Goal: Navigation & Orientation: Find specific page/section

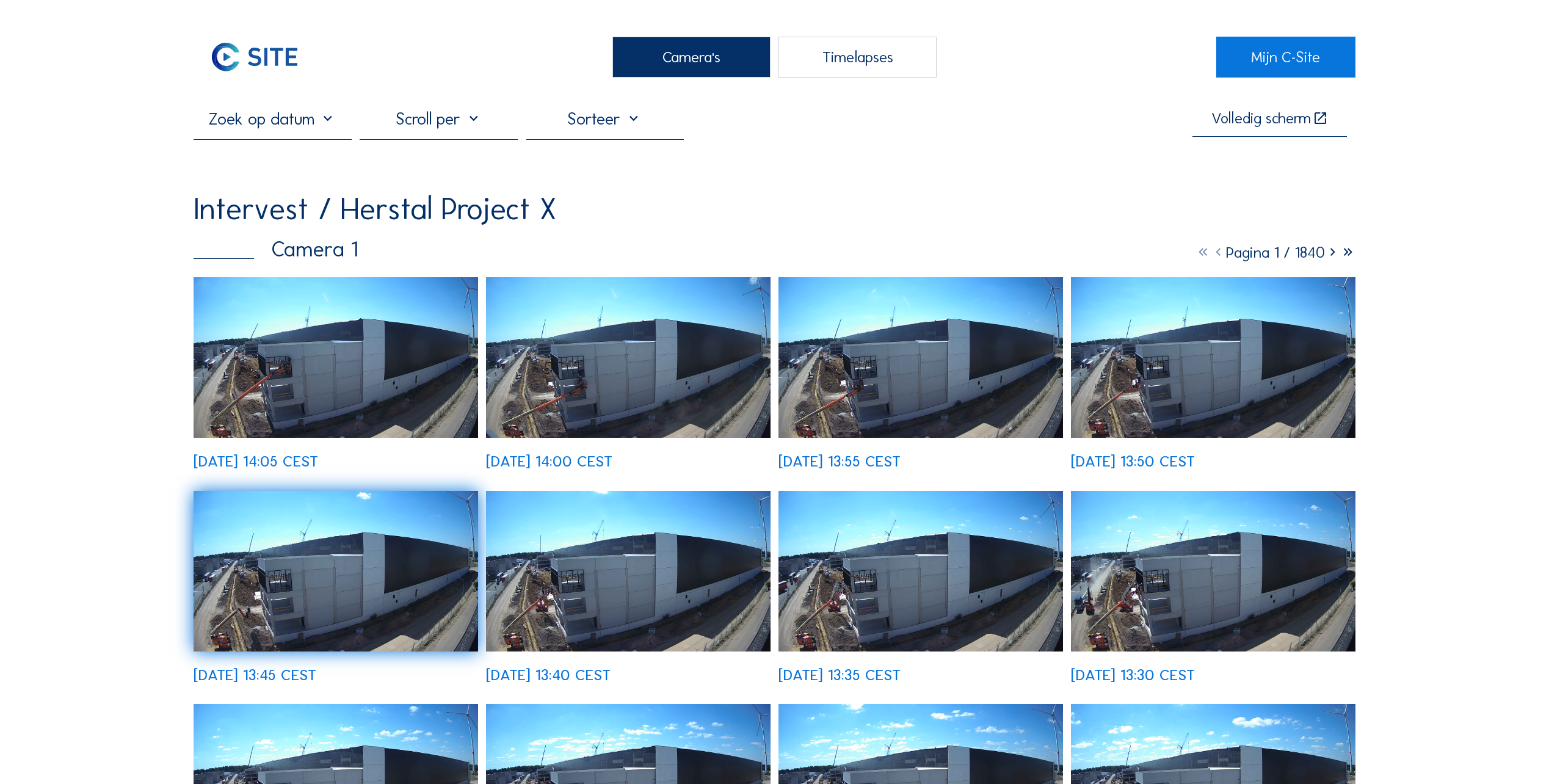
click at [256, 376] on img at bounding box center [336, 358] width 285 height 161
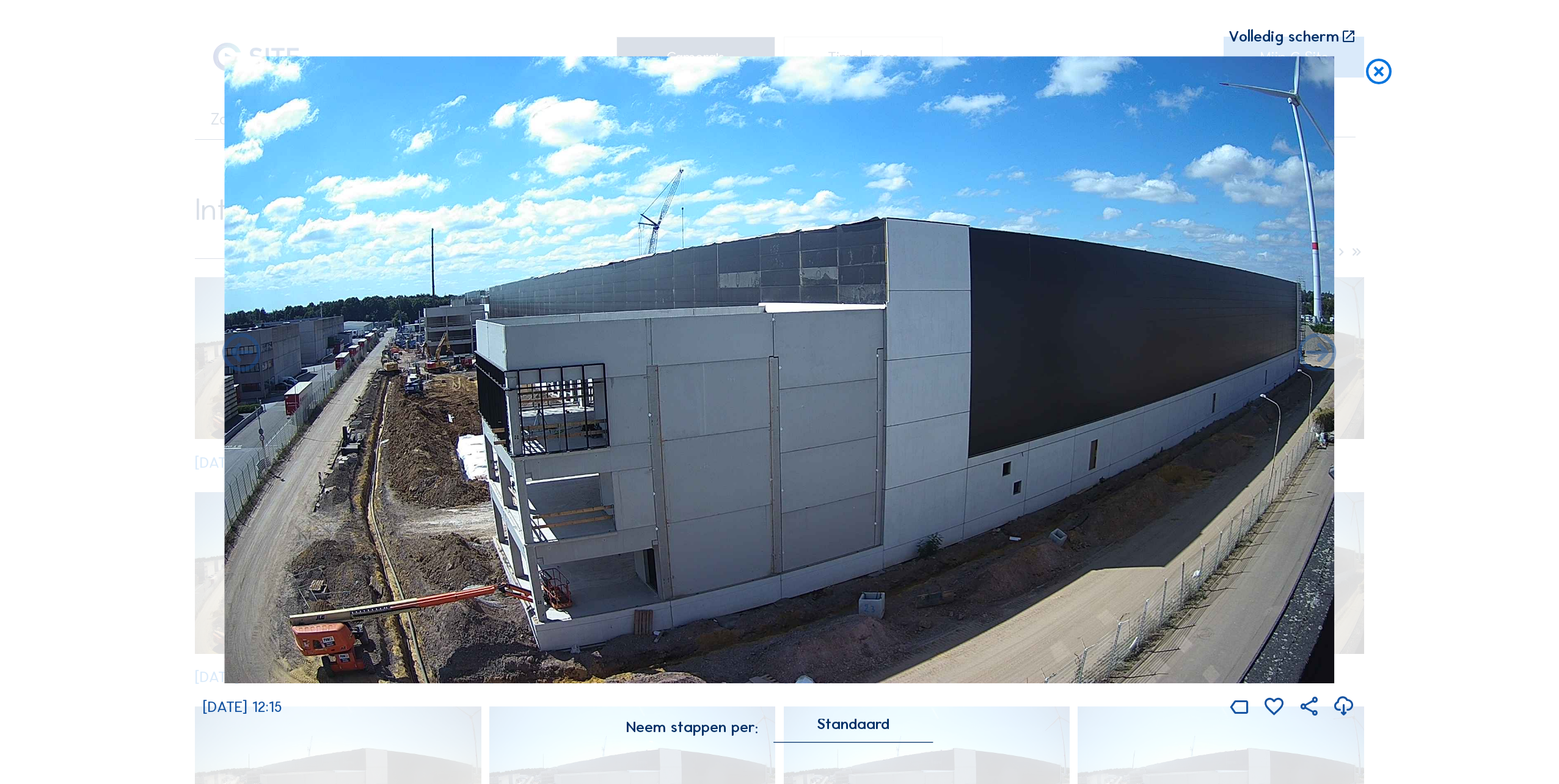
click at [1382, 74] on icon at bounding box center [1379, 72] width 30 height 32
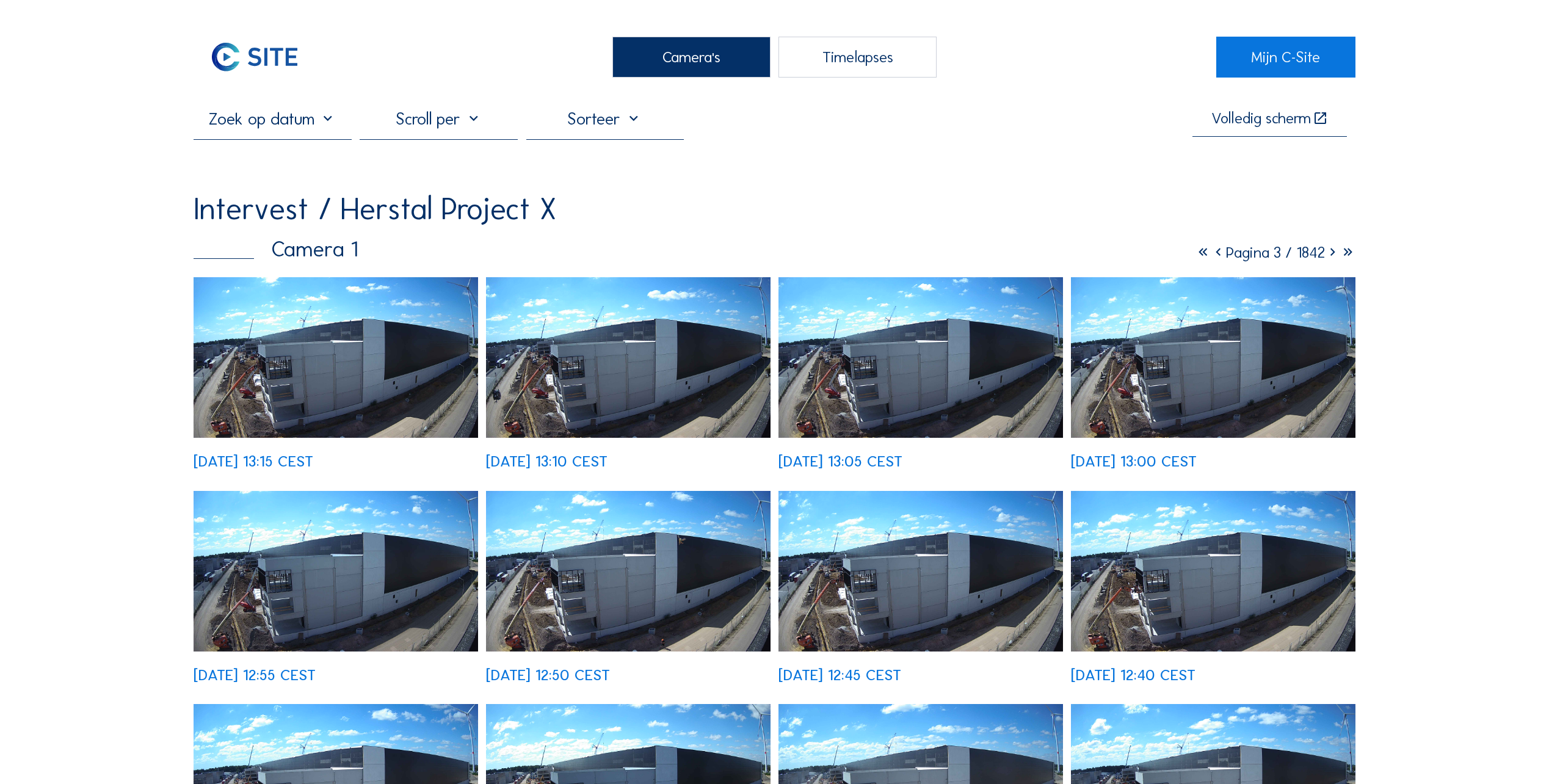
click at [280, 398] on img at bounding box center [336, 358] width 285 height 161
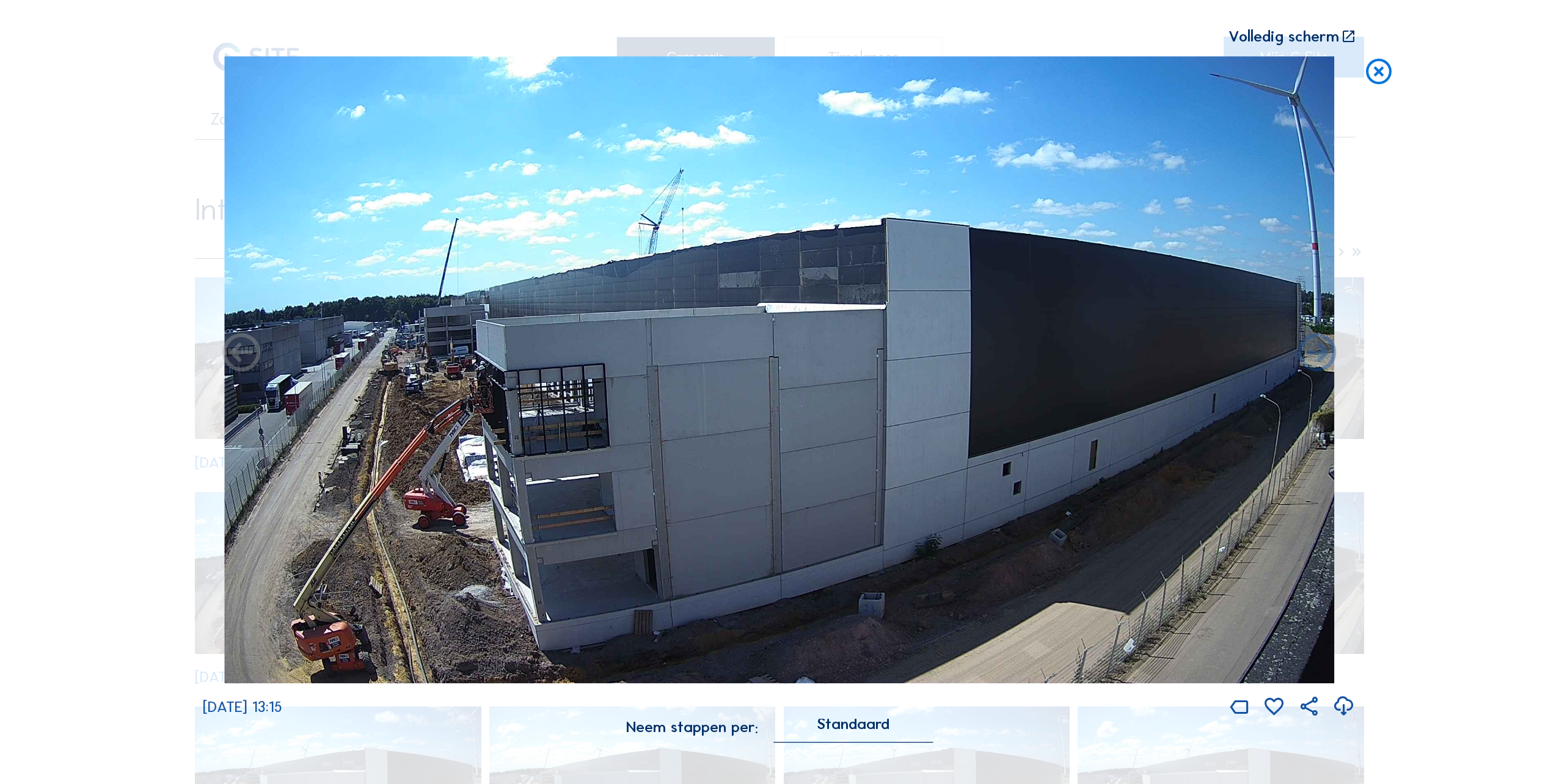
click at [1382, 67] on icon at bounding box center [1379, 72] width 30 height 32
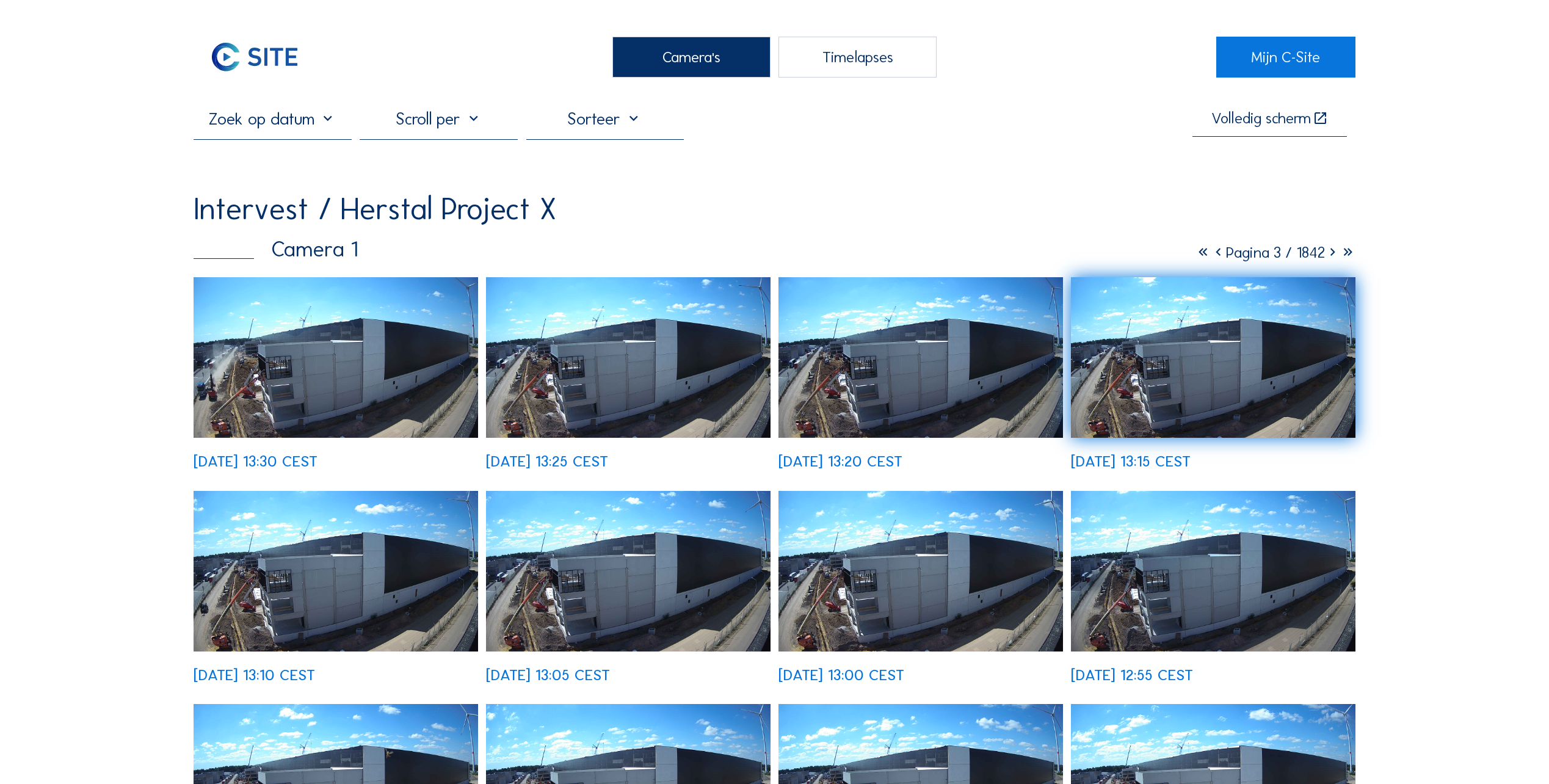
click at [285, 378] on img at bounding box center [336, 358] width 285 height 161
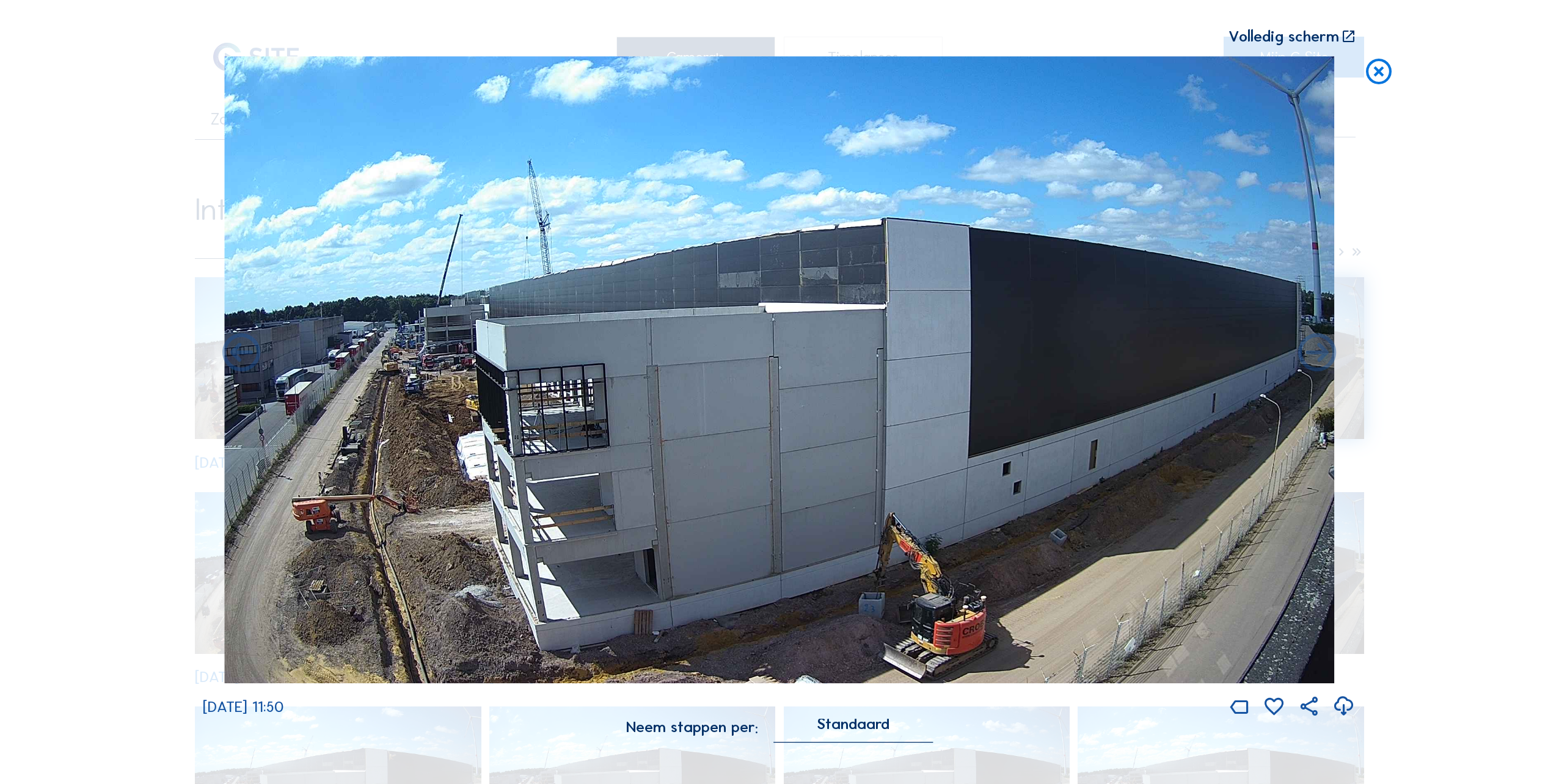
click at [1386, 75] on icon at bounding box center [1379, 72] width 30 height 32
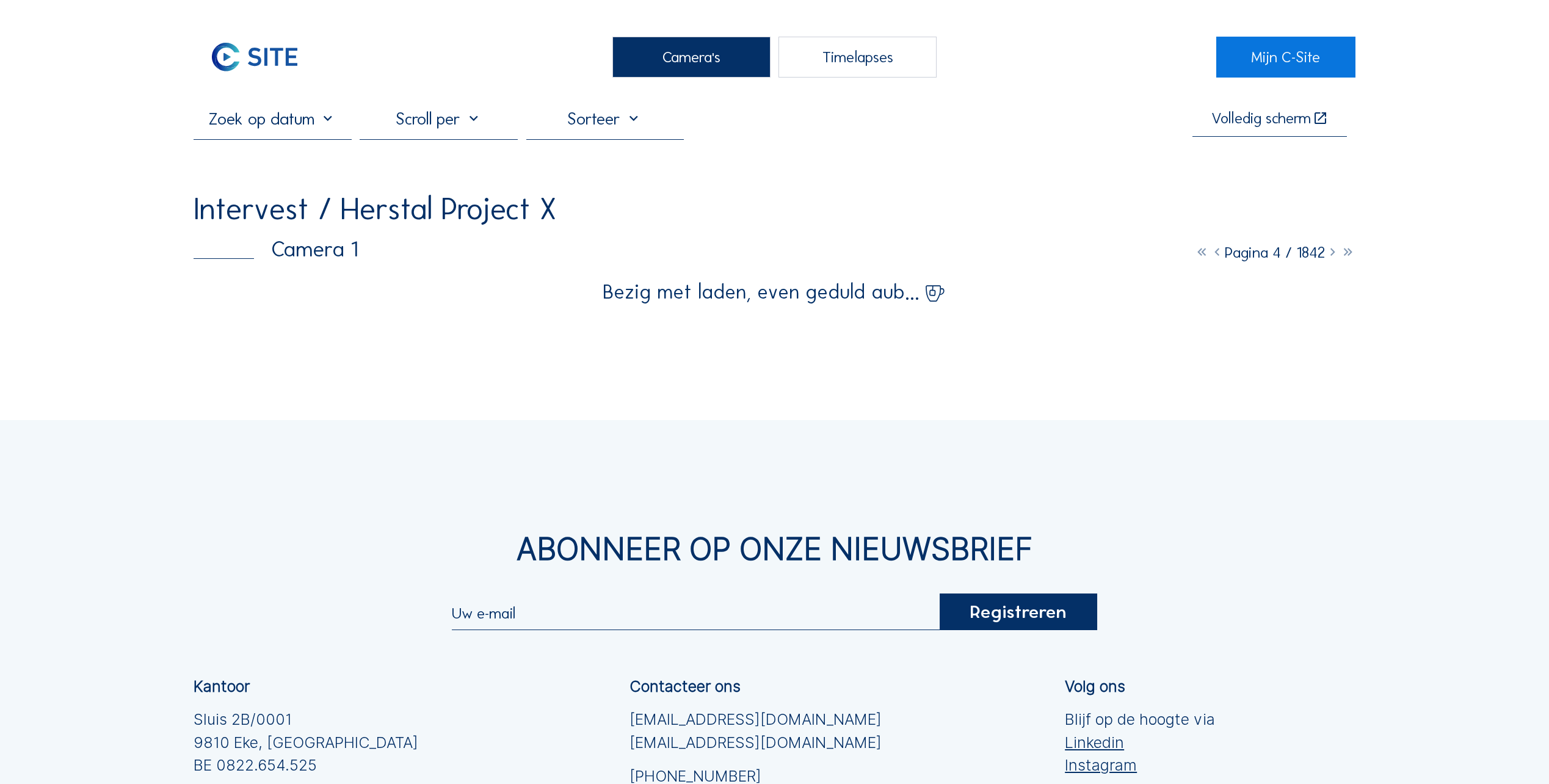
click at [1194, 255] on icon at bounding box center [1202, 252] width 15 height 19
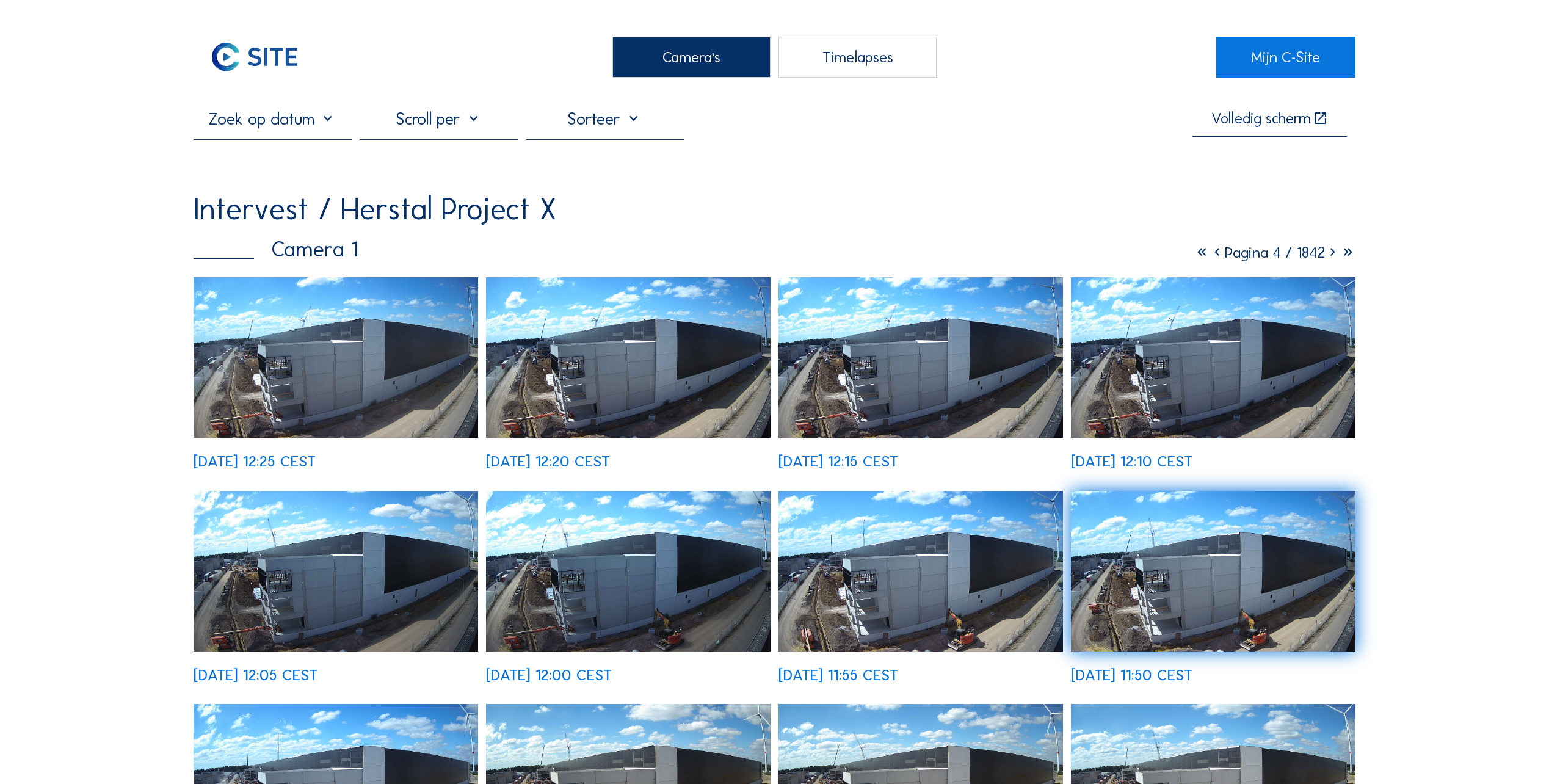
click at [266, 370] on img at bounding box center [336, 358] width 285 height 161
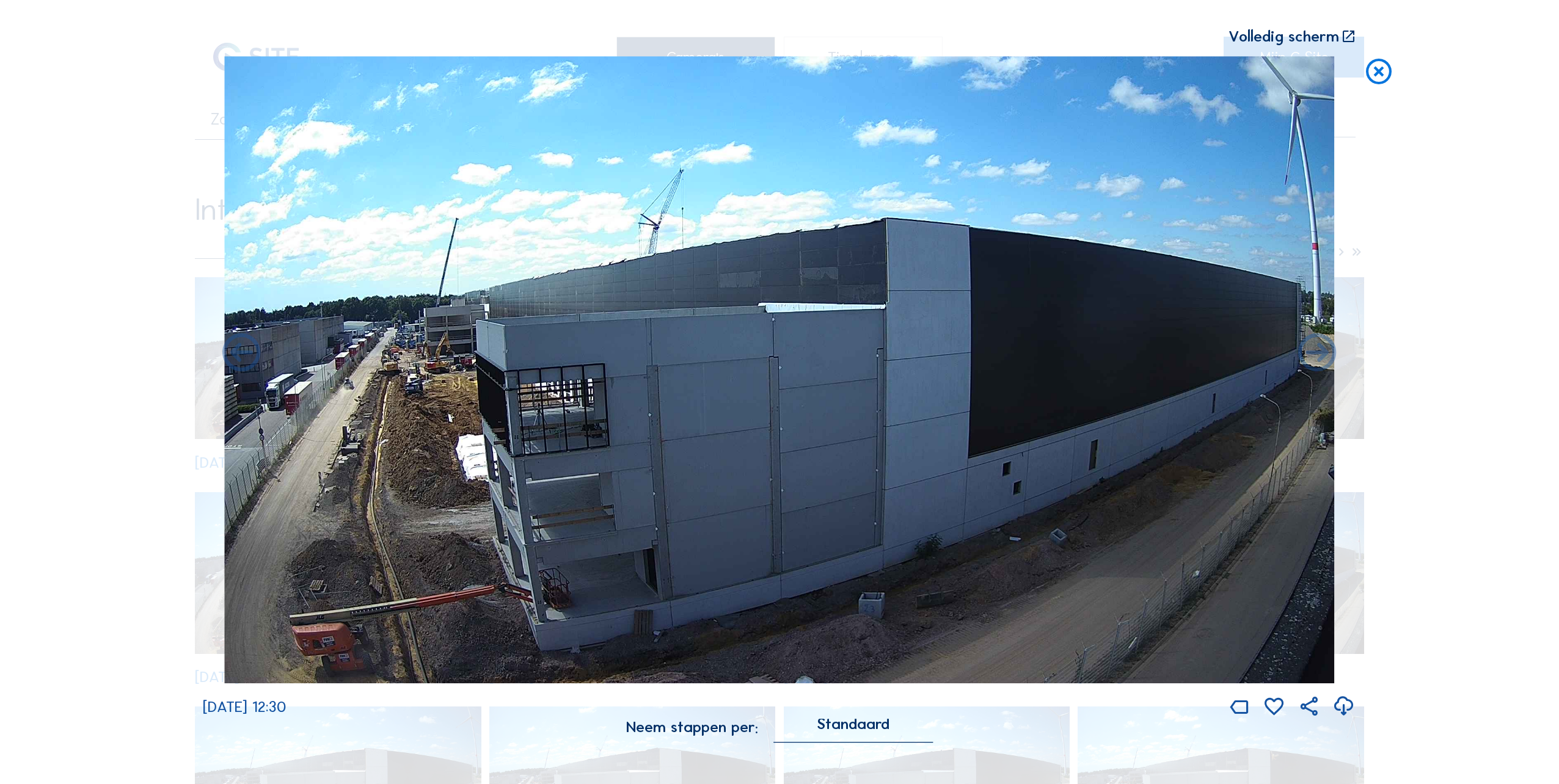
click at [1367, 75] on icon at bounding box center [1379, 72] width 30 height 32
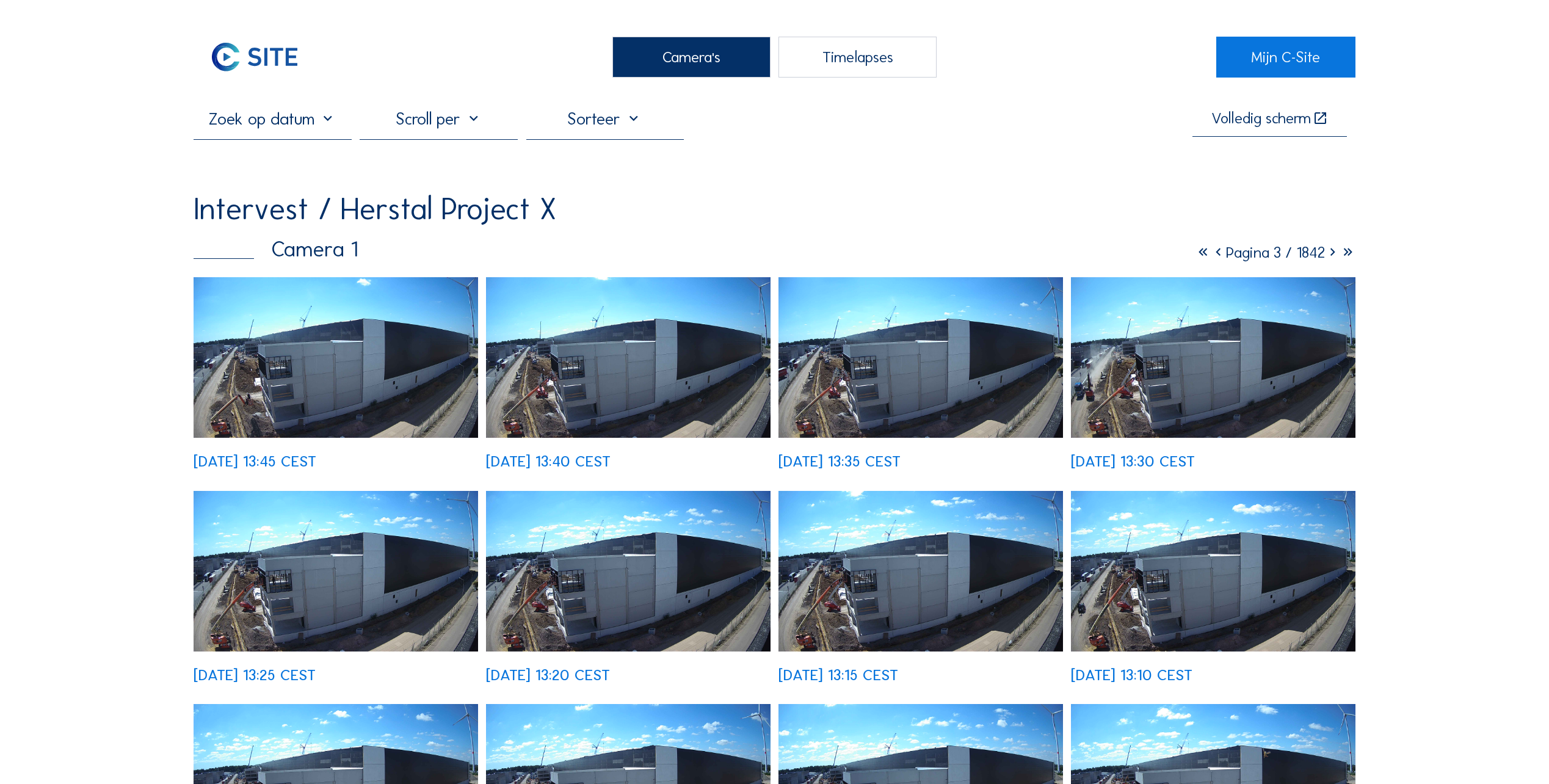
click at [1196, 258] on icon at bounding box center [1203, 252] width 15 height 19
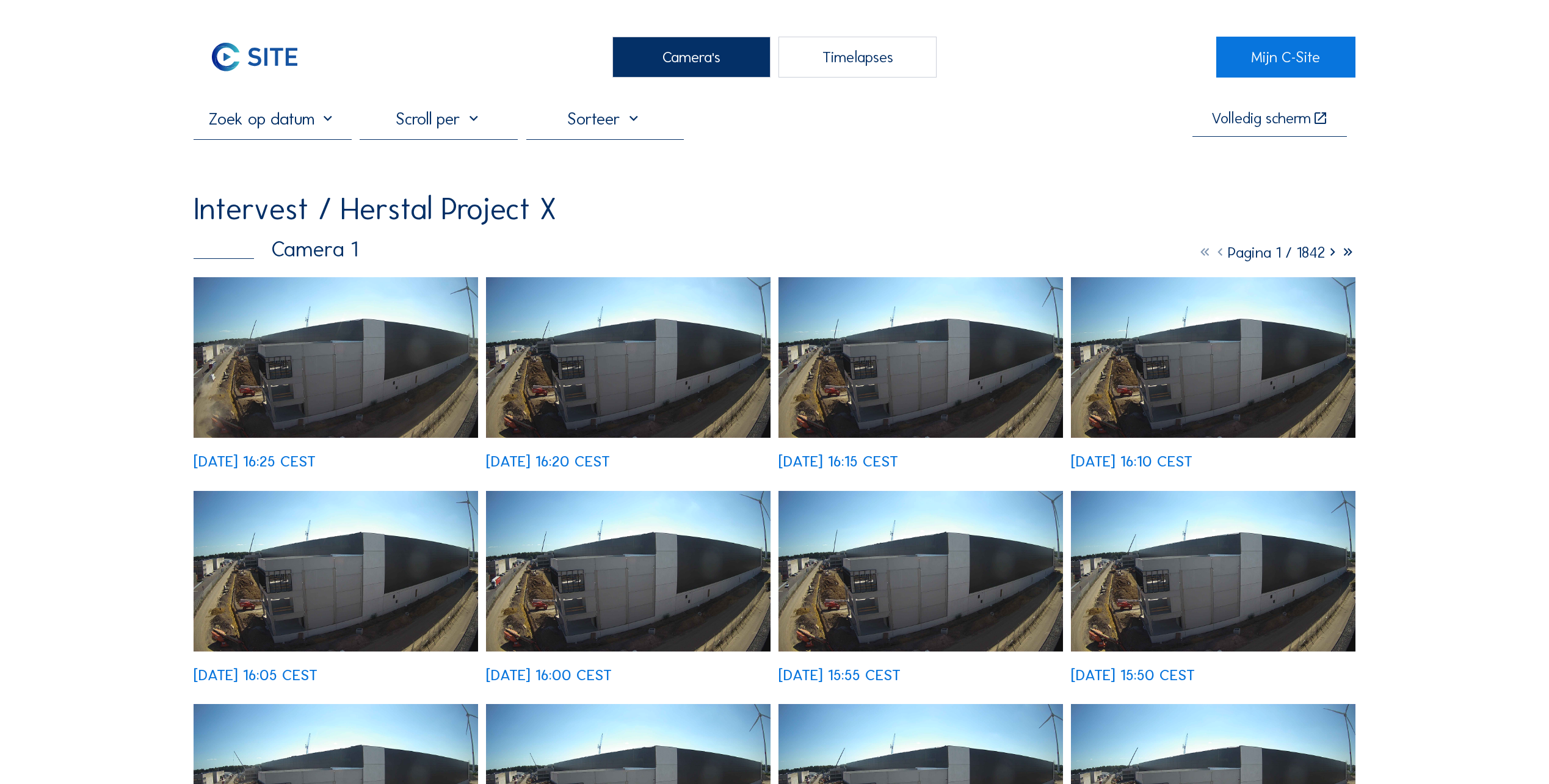
click at [251, 367] on img at bounding box center [336, 358] width 285 height 161
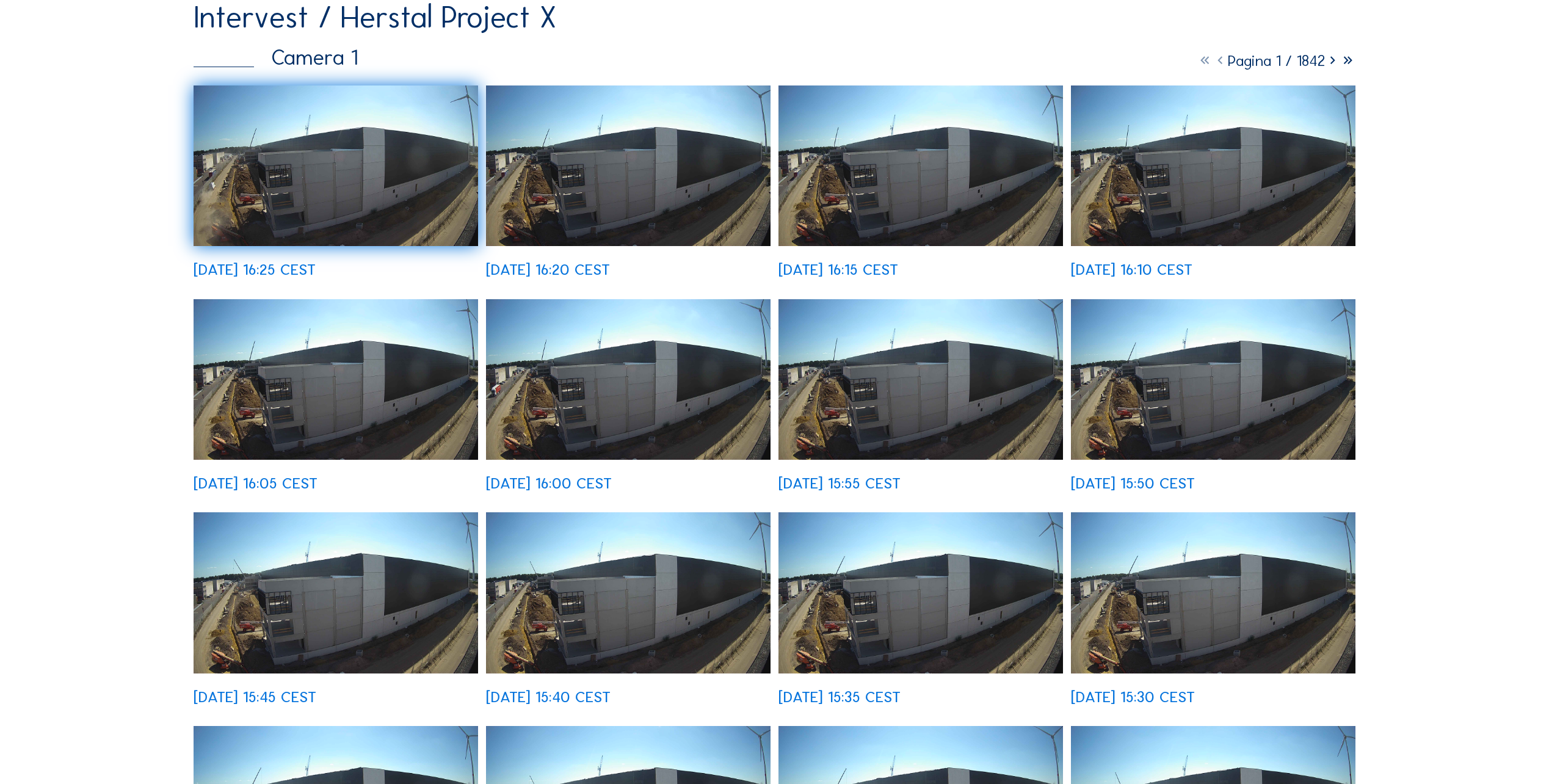
scroll to position [244, 0]
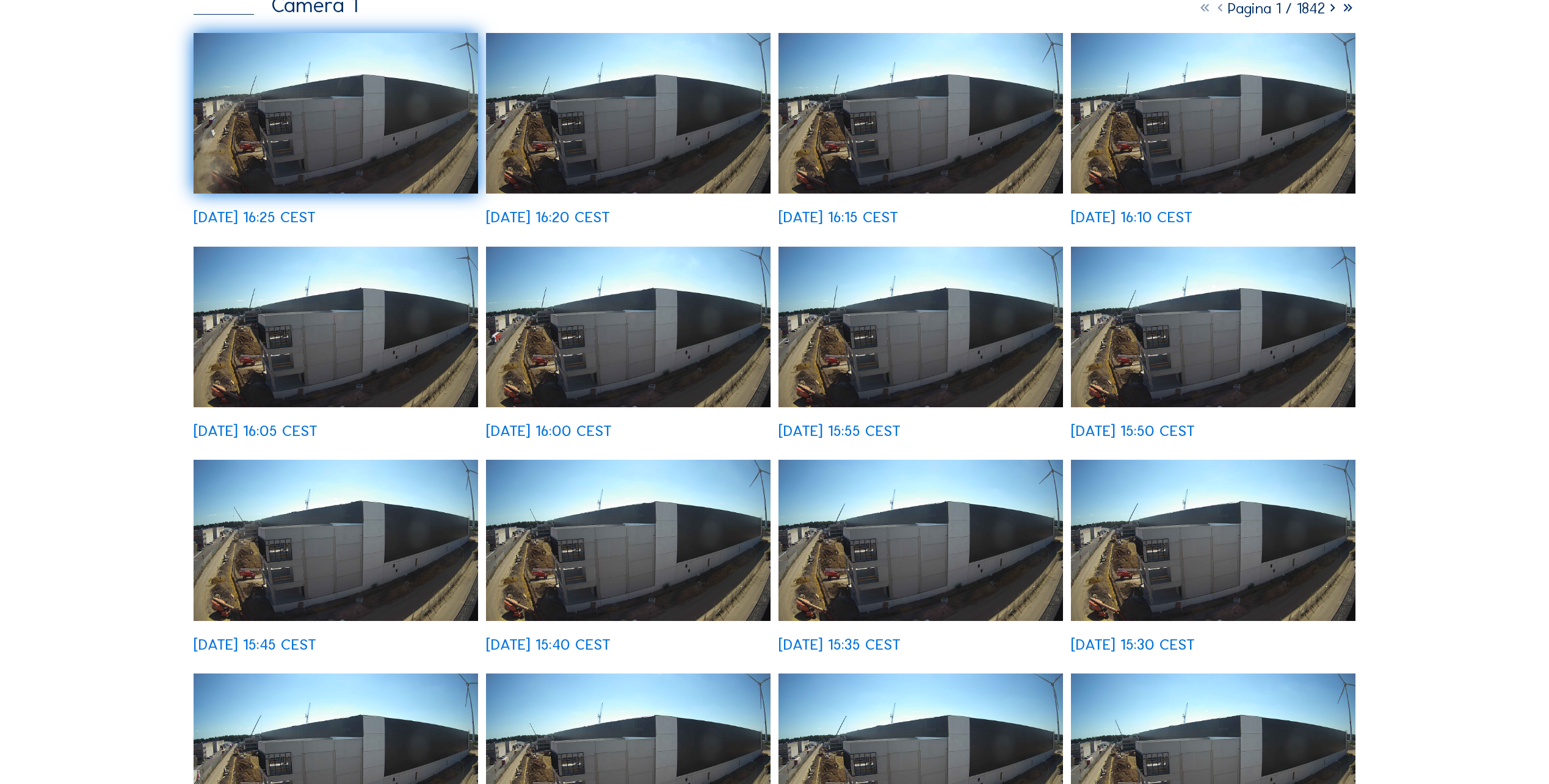
click at [840, 574] on img at bounding box center [921, 540] width 285 height 161
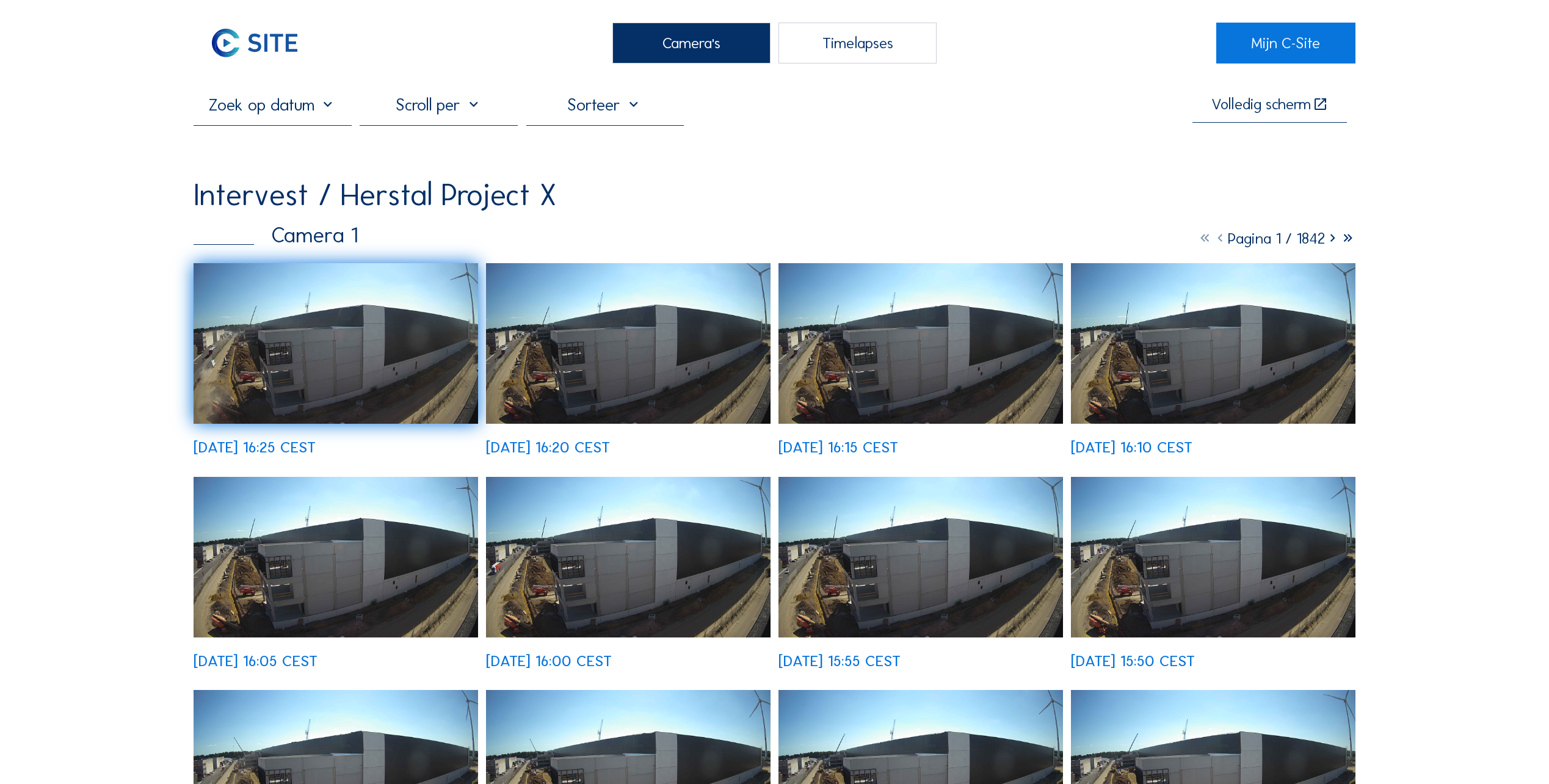
scroll to position [0, 0]
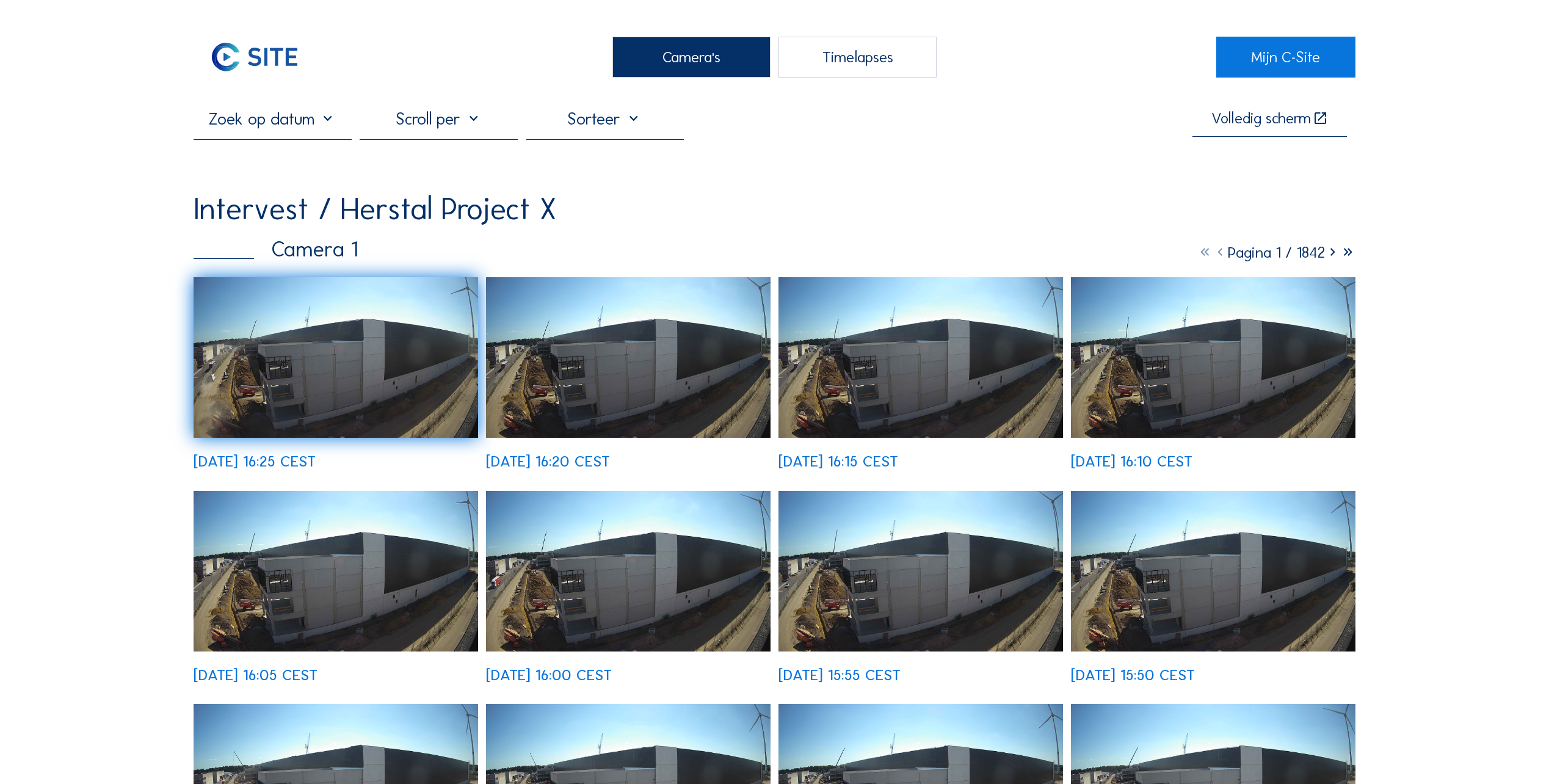
click at [706, 56] on div "Camera's" at bounding box center [691, 57] width 158 height 41
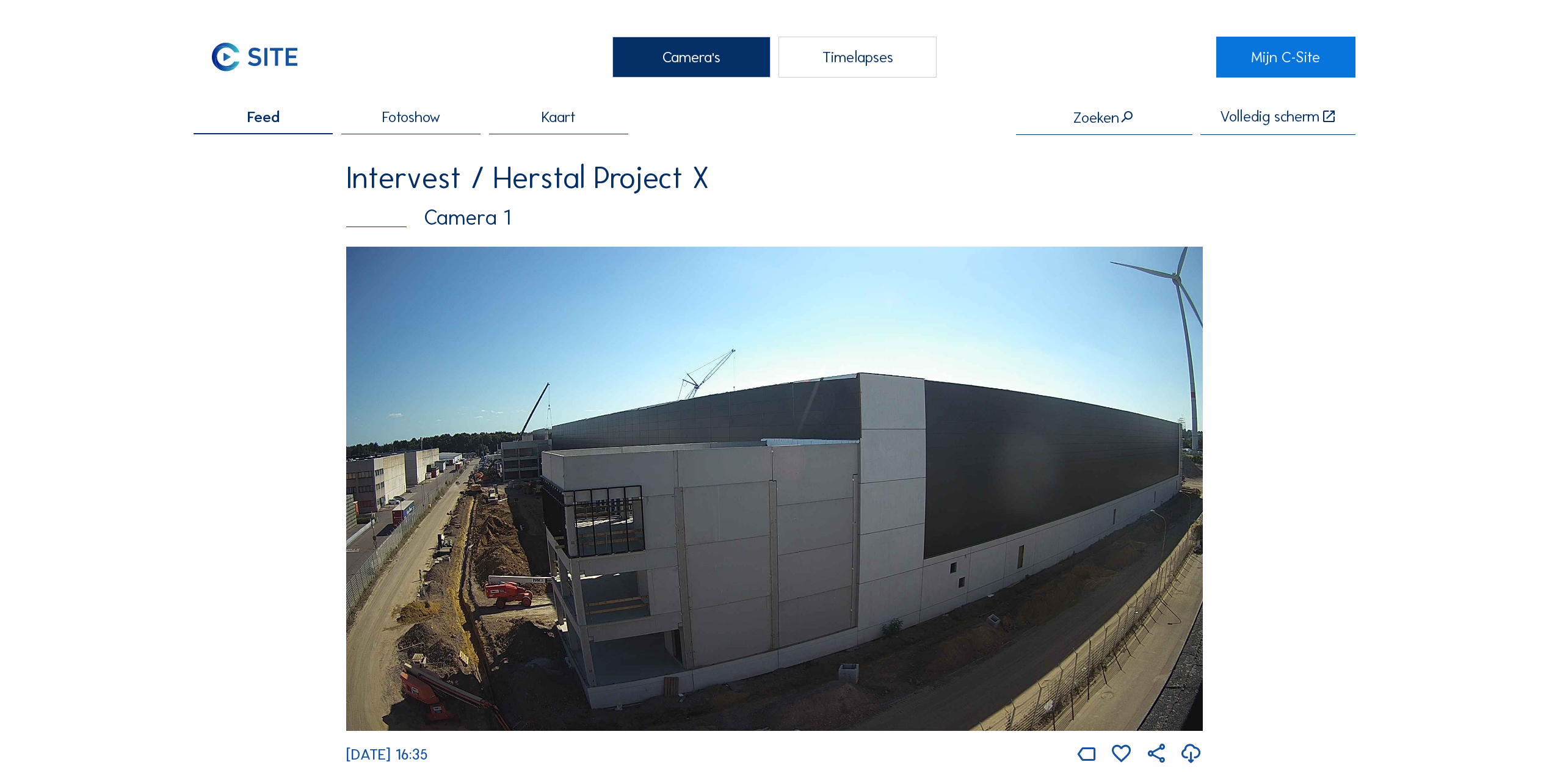
click at [672, 63] on div "Camera's" at bounding box center [691, 57] width 158 height 41
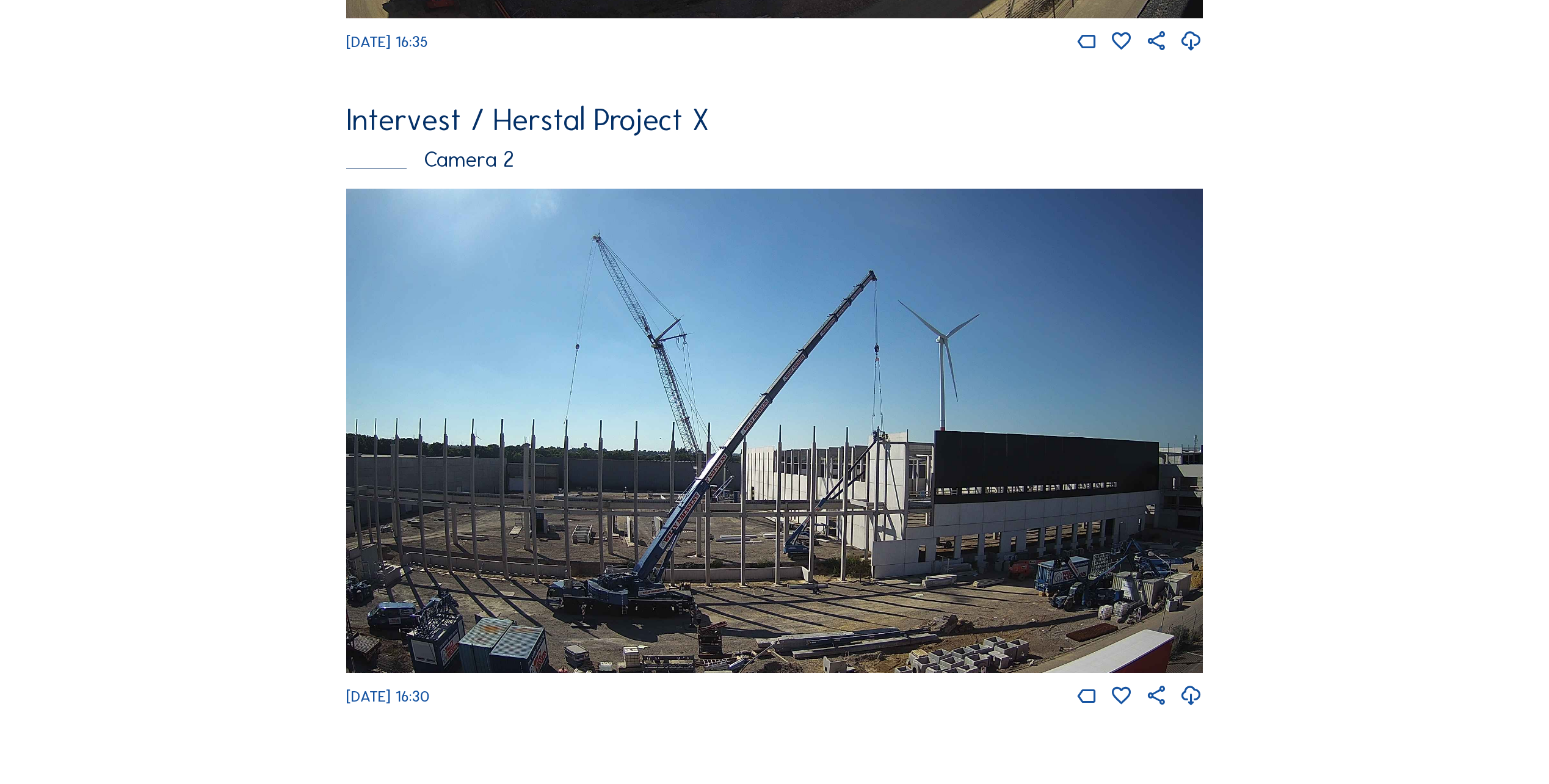
scroll to position [732, 0]
